Goal: Find specific page/section: Find specific page/section

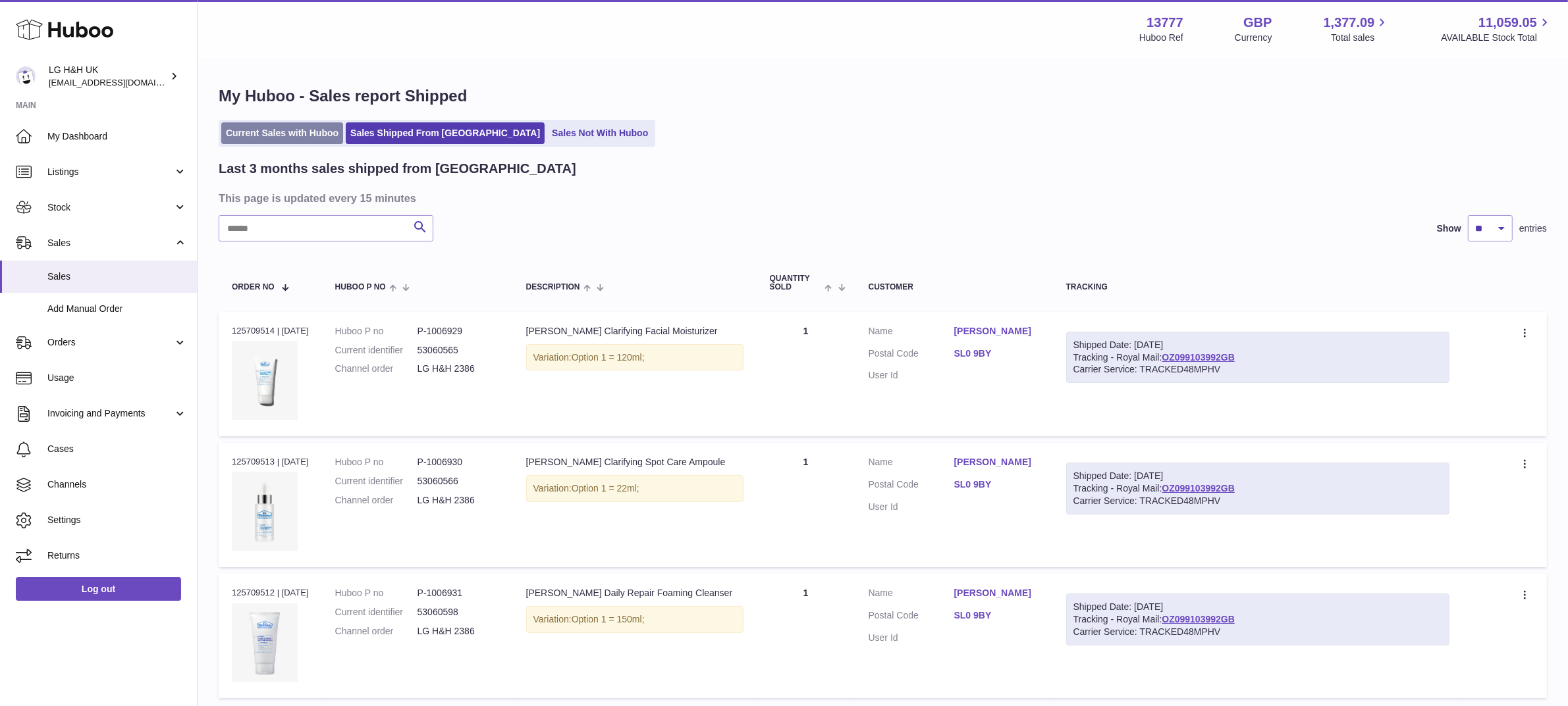
click at [300, 139] on link "Current Sales with Huboo" at bounding box center [283, 134] width 122 height 22
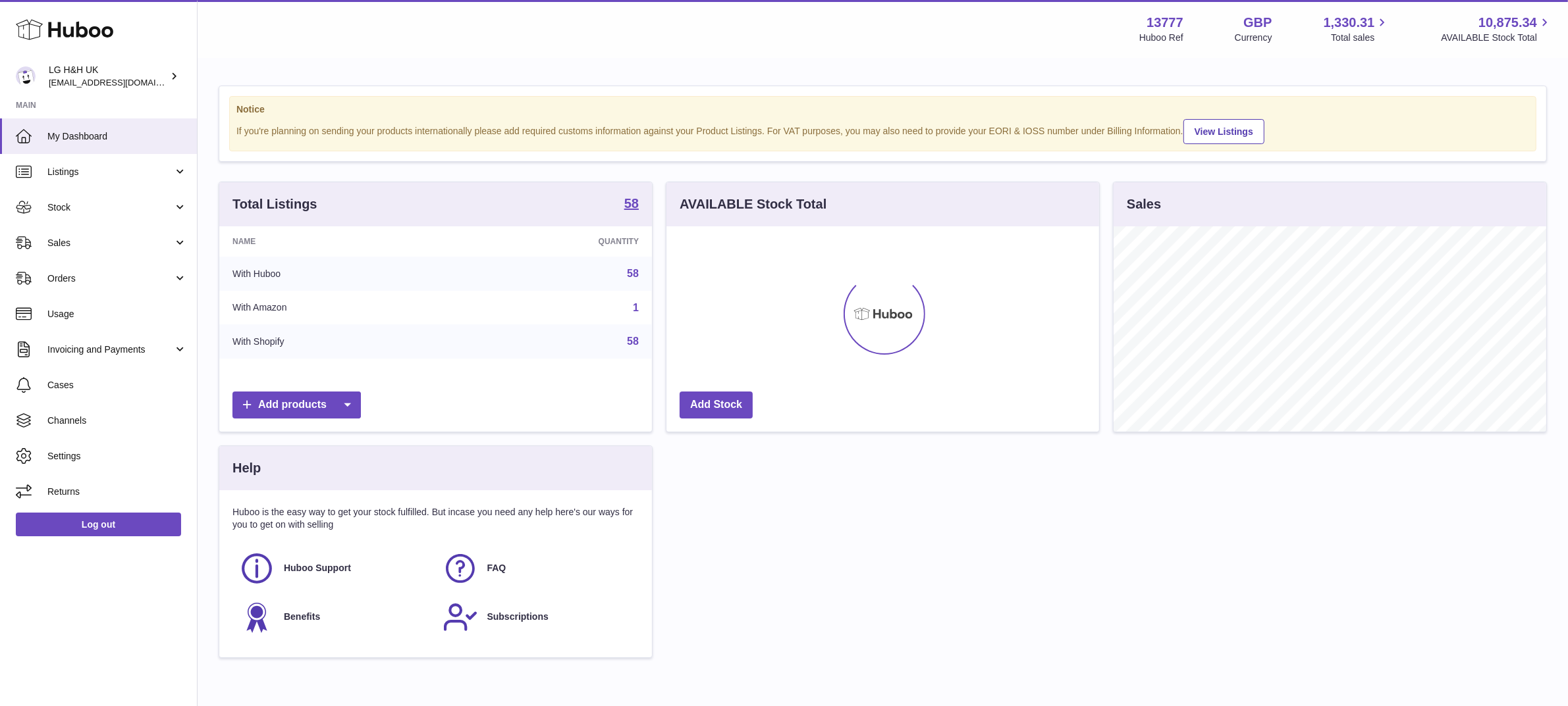
scroll to position [205, 433]
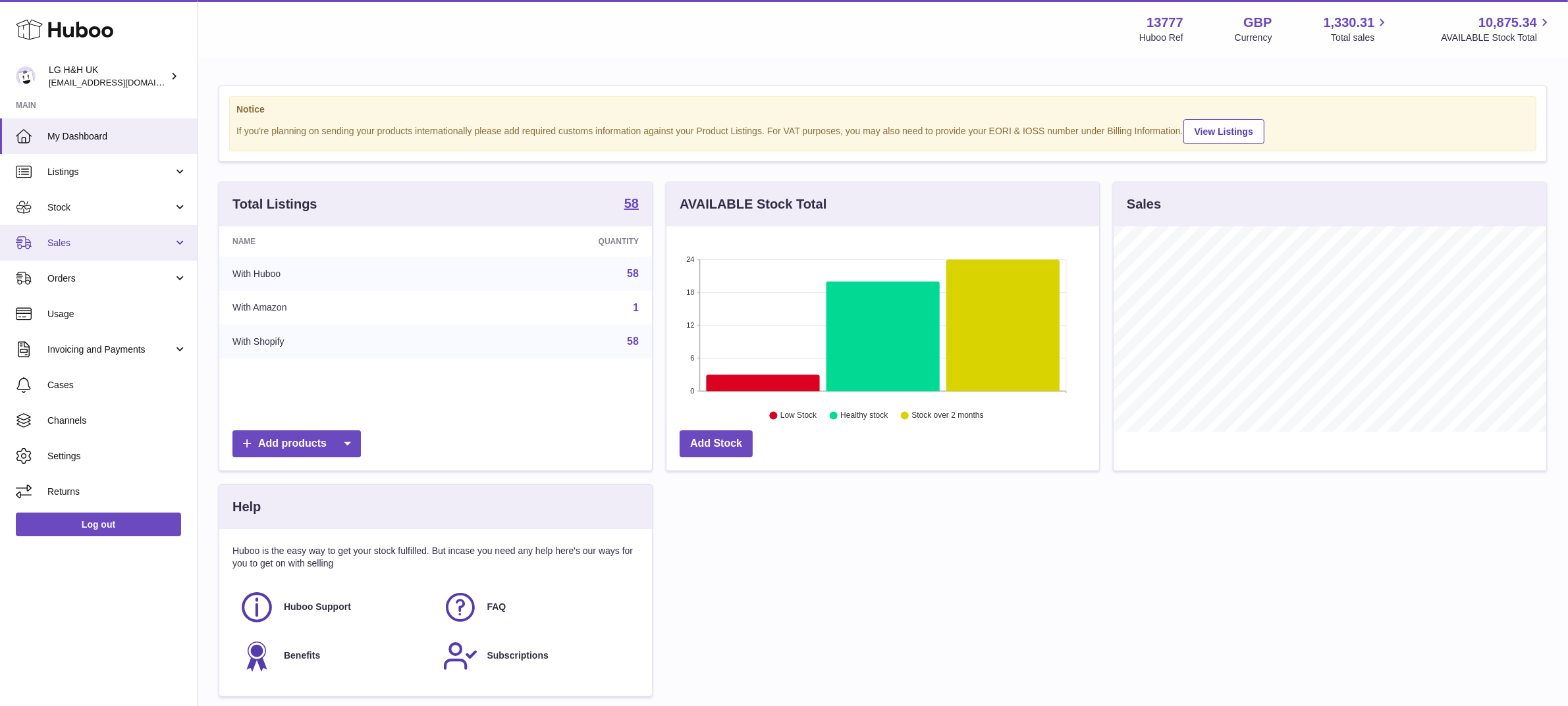
click at [108, 232] on link "Sales" at bounding box center [98, 243] width 197 height 36
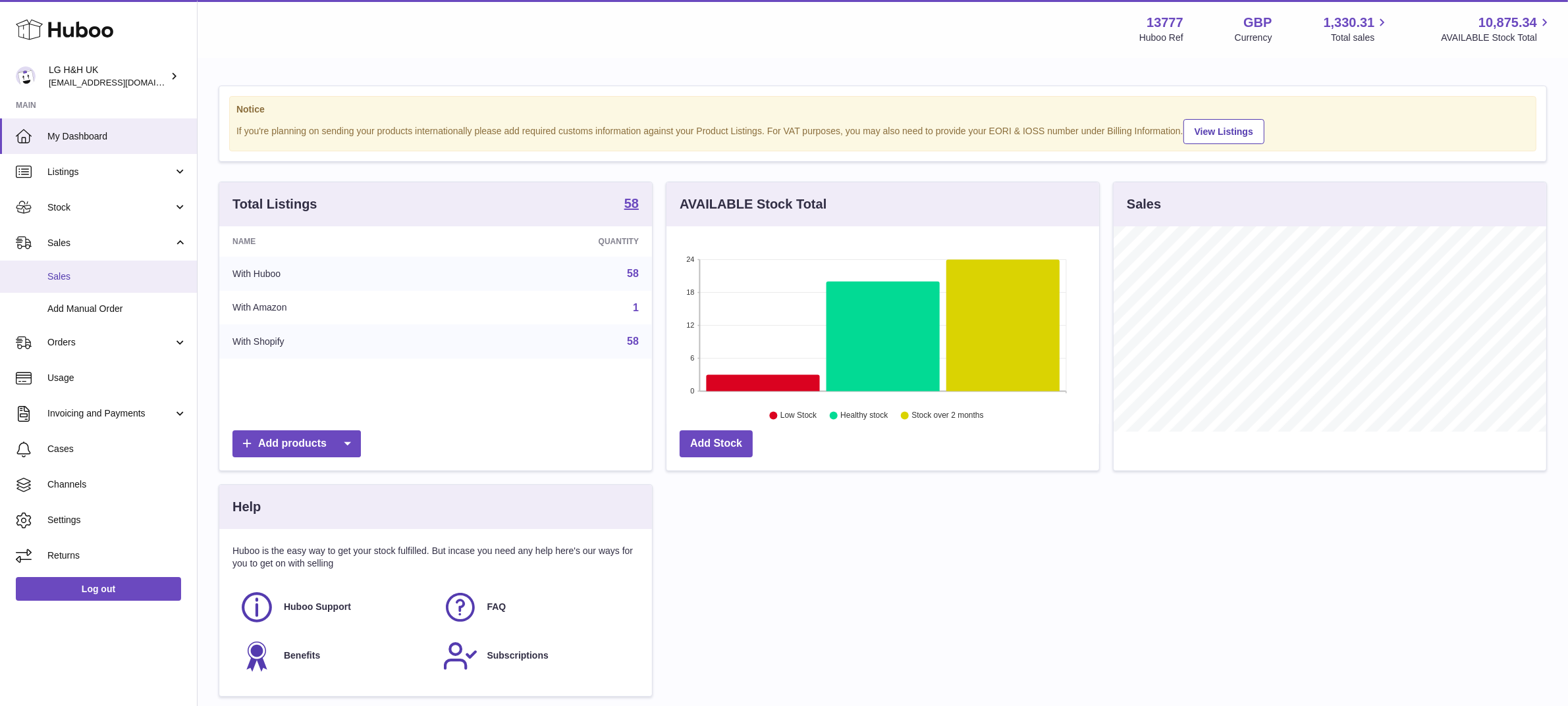
click at [71, 268] on link "Sales" at bounding box center [98, 276] width 197 height 32
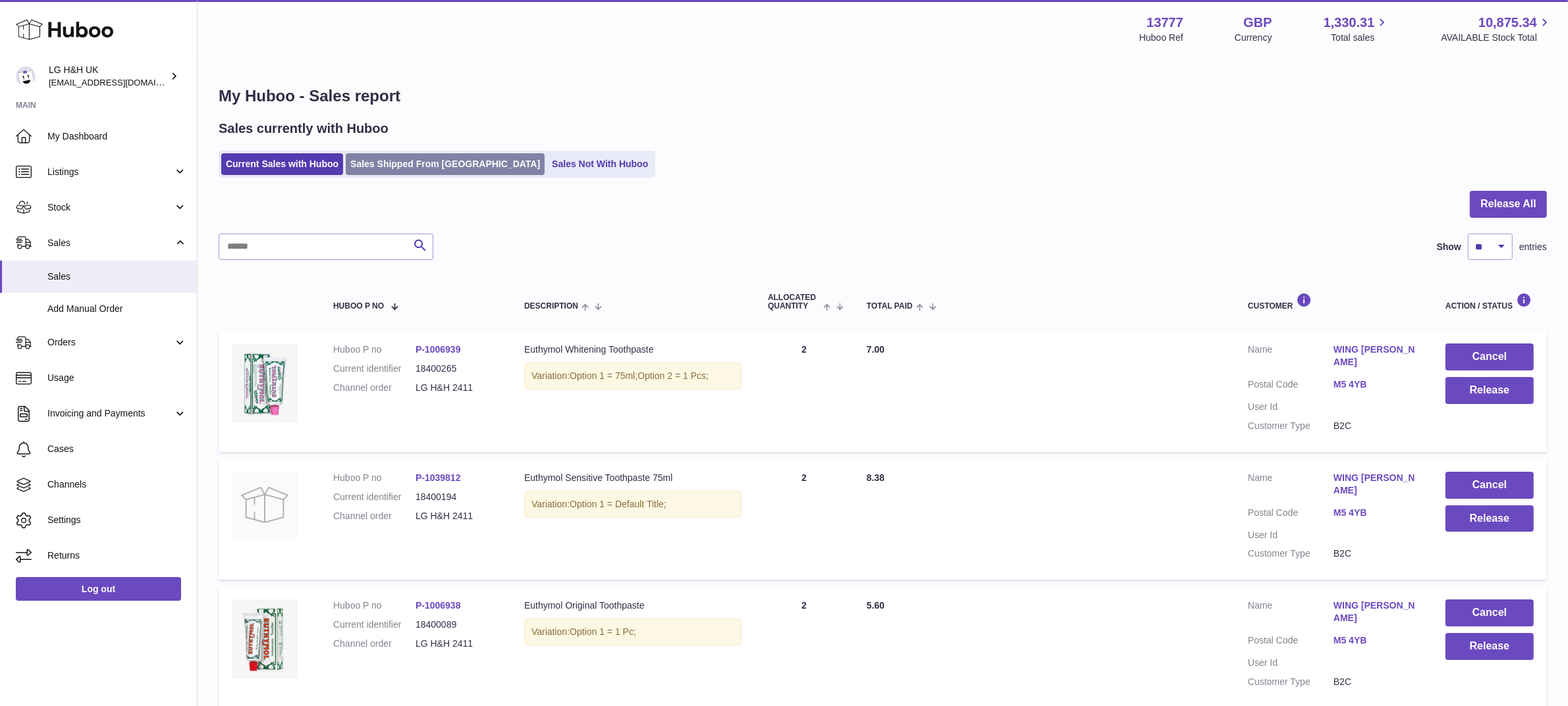
click at [442, 159] on link "Sales Shipped From [GEOGRAPHIC_DATA]" at bounding box center [445, 165] width 199 height 22
